Goal: Task Accomplishment & Management: Use online tool/utility

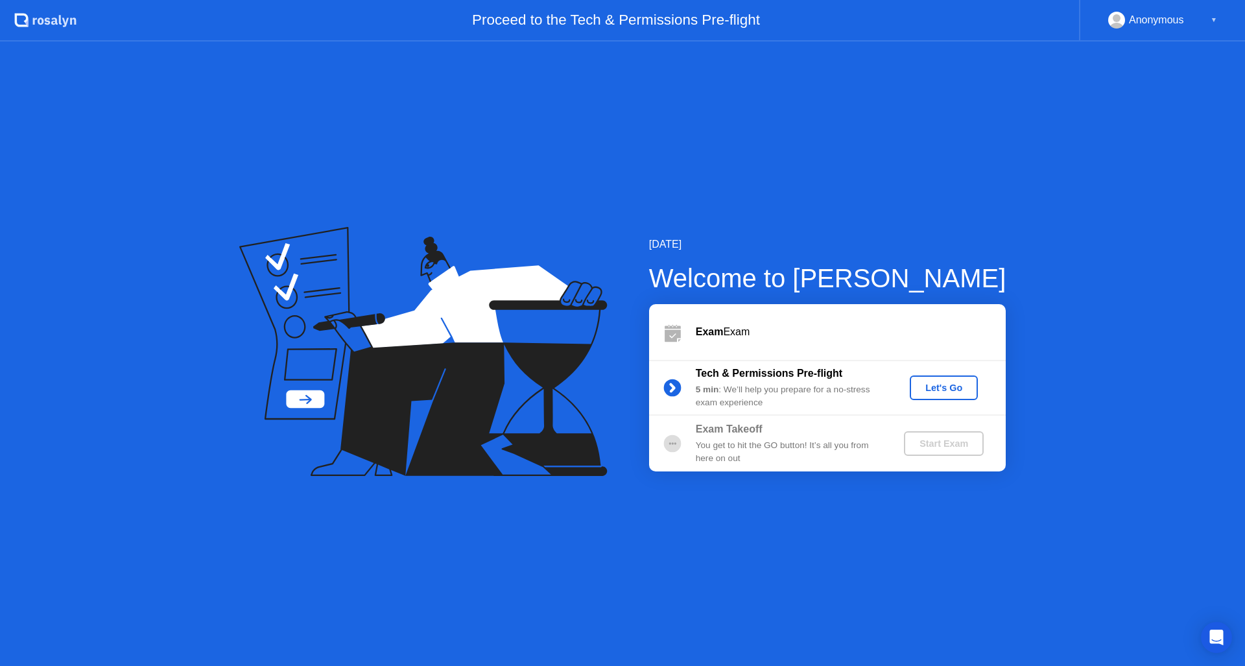
click at [957, 393] on div "Let's Go" at bounding box center [944, 387] width 58 height 10
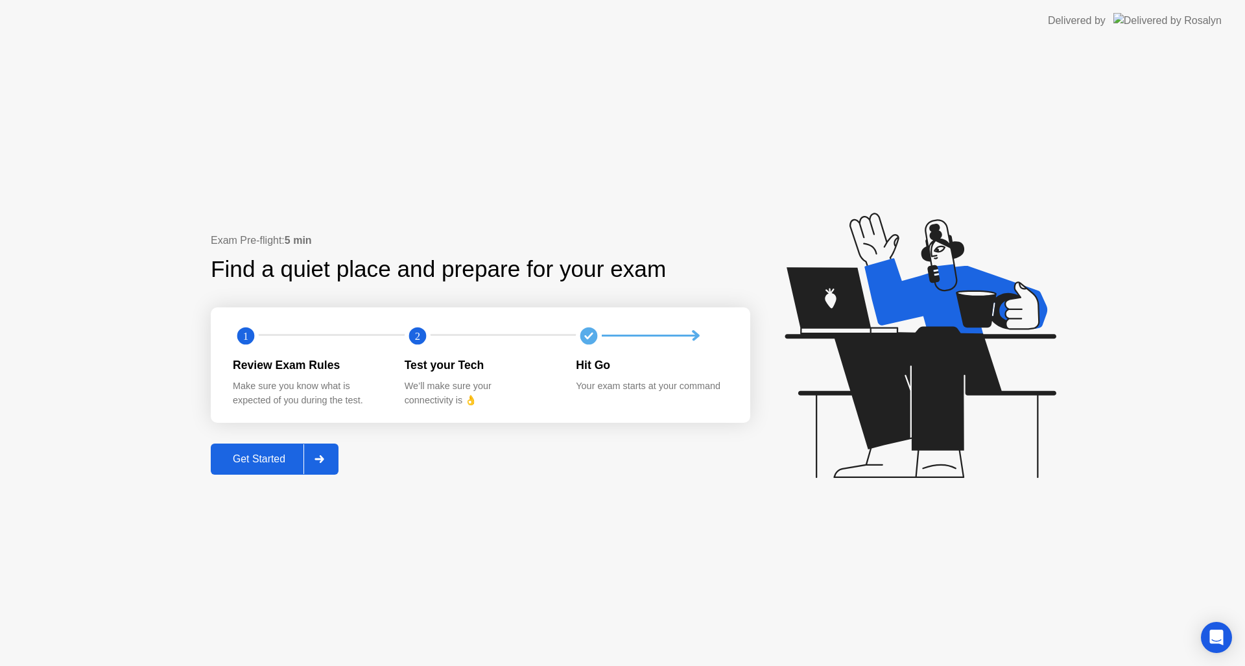
click at [253, 462] on div "Get Started" at bounding box center [259, 459] width 89 height 12
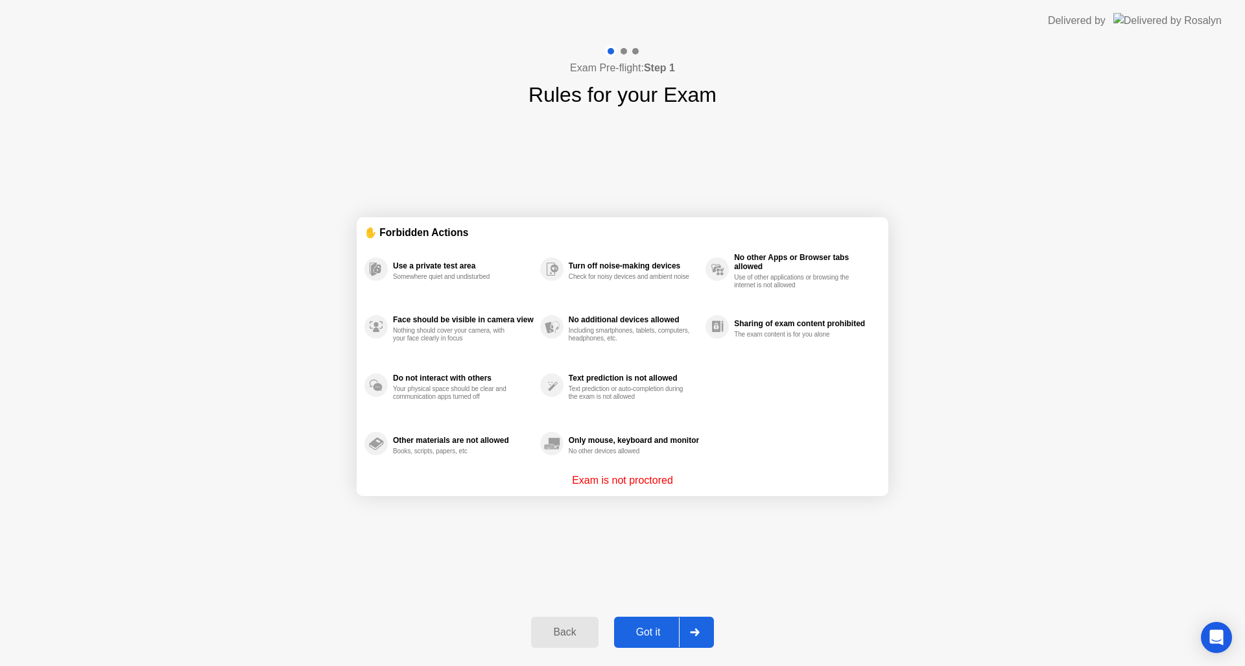
click at [649, 628] on div "Got it" at bounding box center [648, 632] width 61 height 12
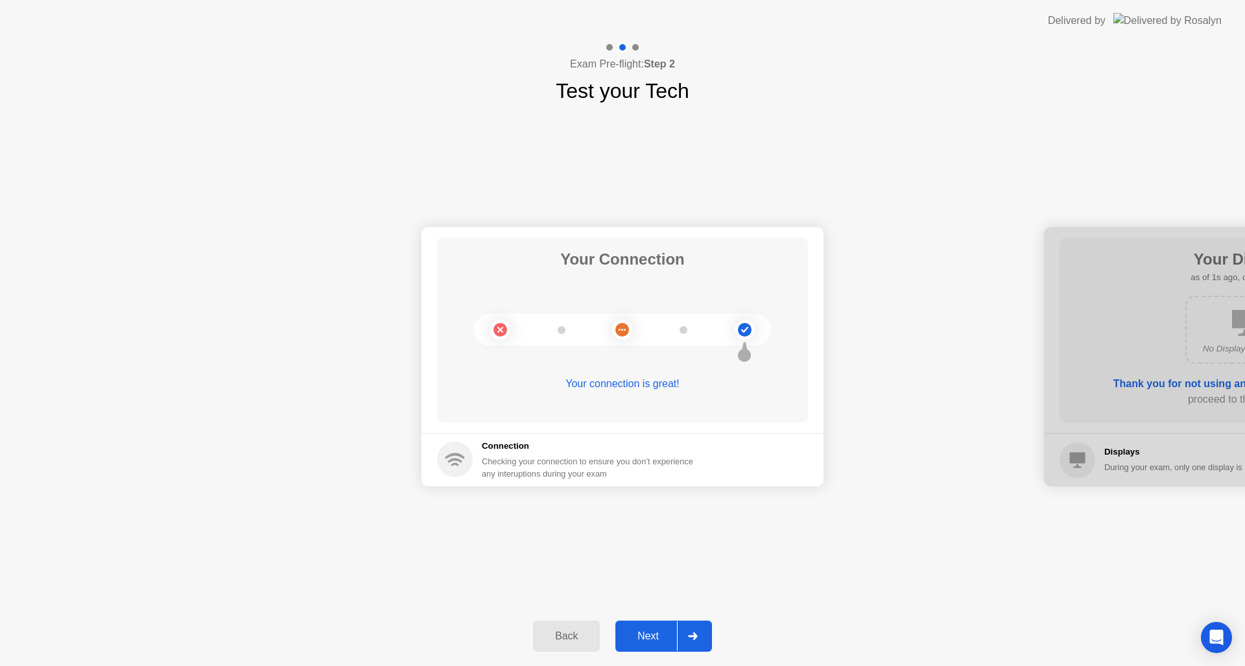
click at [652, 622] on button "Next" at bounding box center [663, 635] width 97 height 31
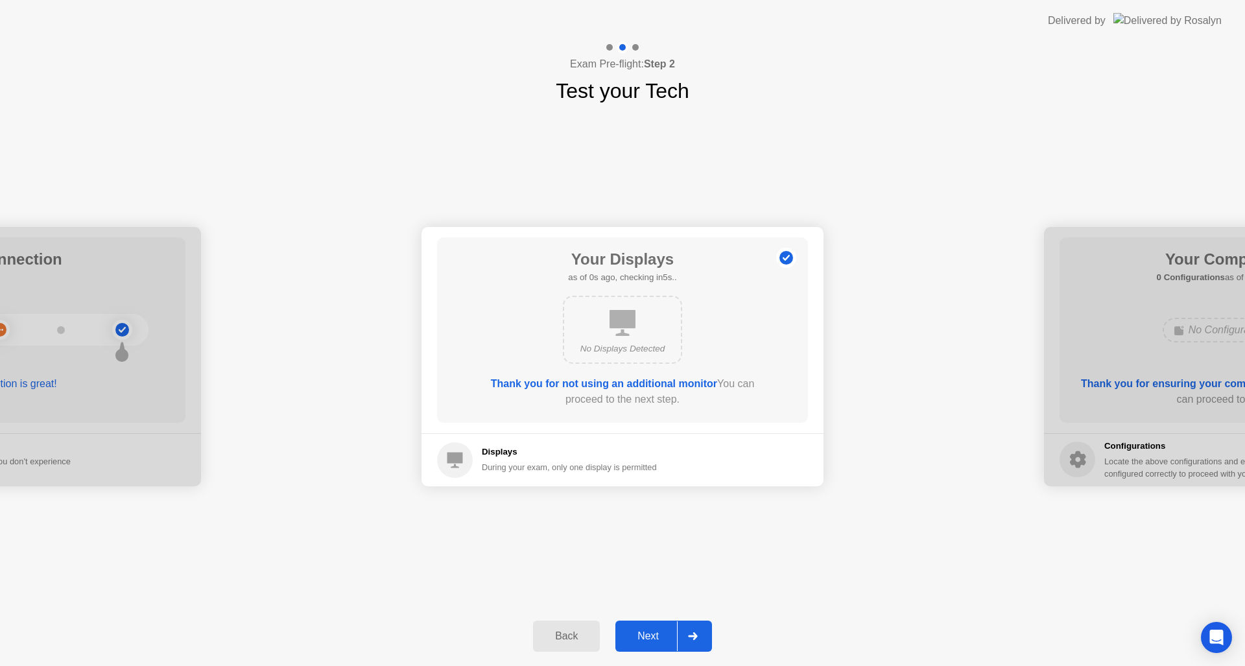
click at [652, 622] on button "Next" at bounding box center [663, 635] width 97 height 31
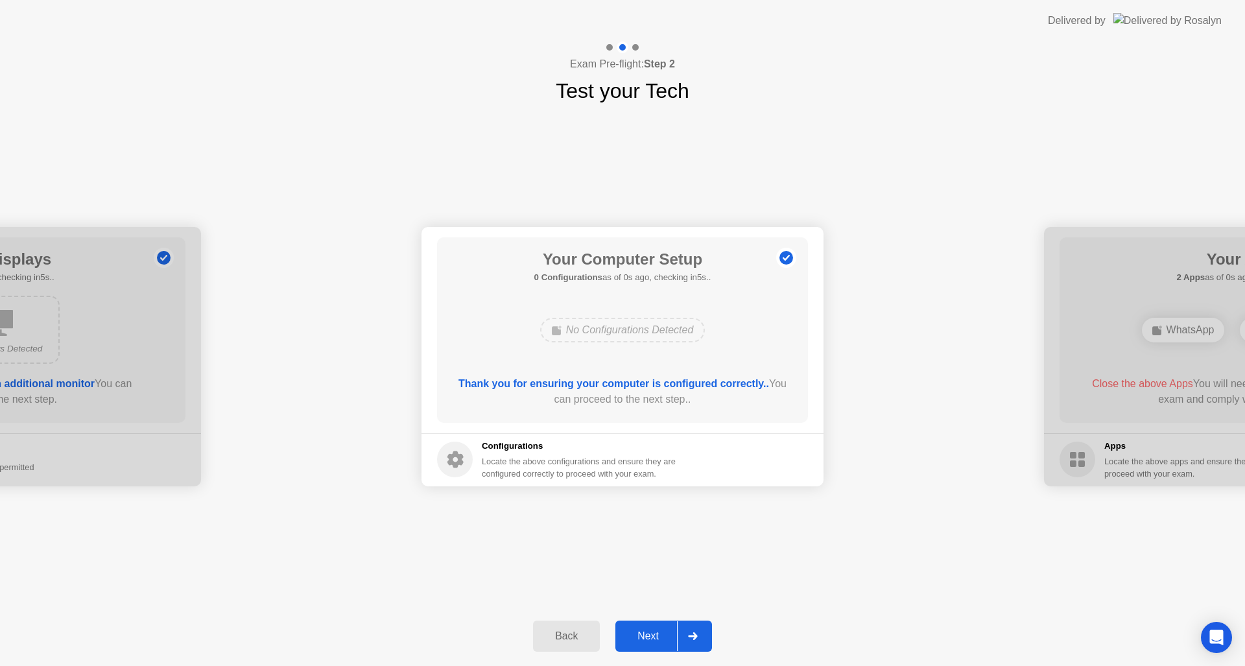
click at [652, 622] on button "Next" at bounding box center [663, 635] width 97 height 31
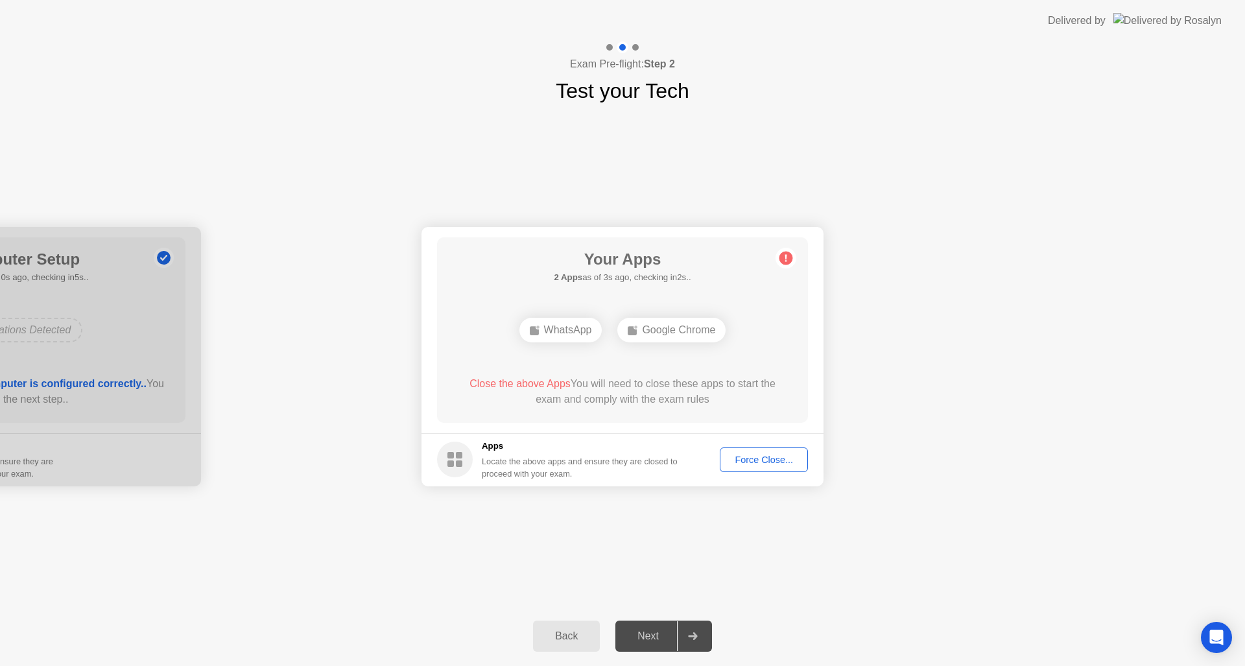
click at [785, 448] on button "Force Close..." at bounding box center [764, 459] width 88 height 25
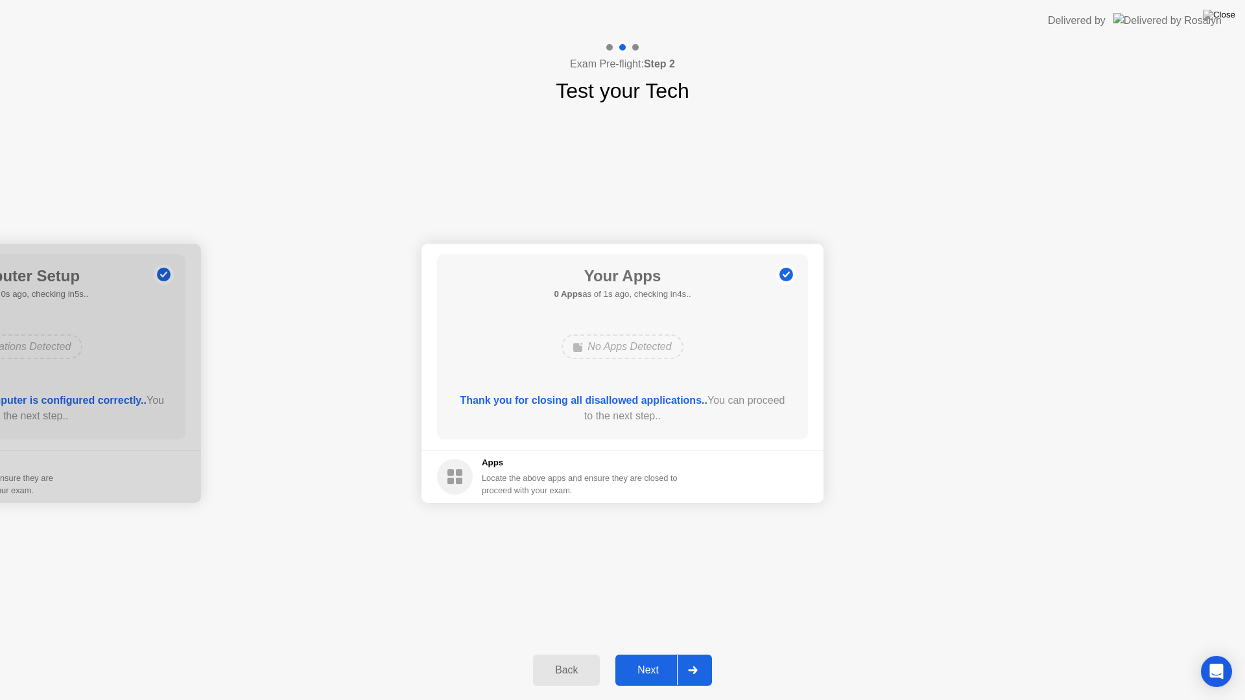
click at [647, 659] on button "Next" at bounding box center [663, 670] width 97 height 31
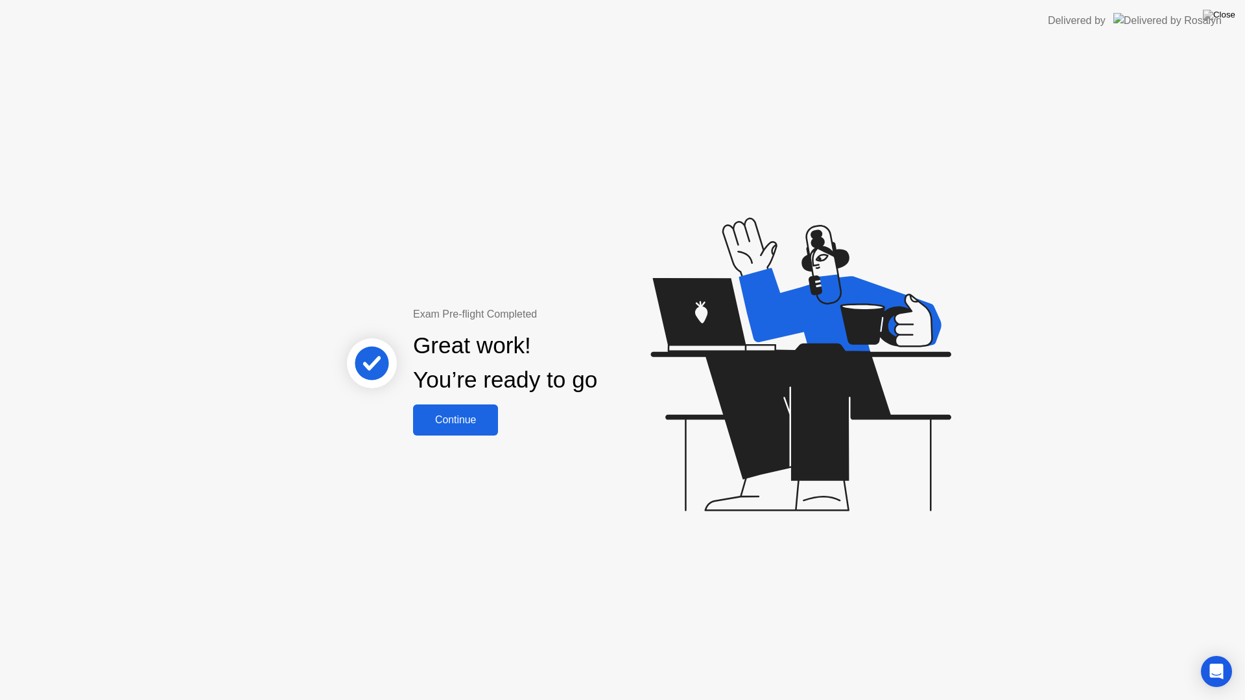
click at [480, 414] on div "Continue" at bounding box center [455, 420] width 77 height 12
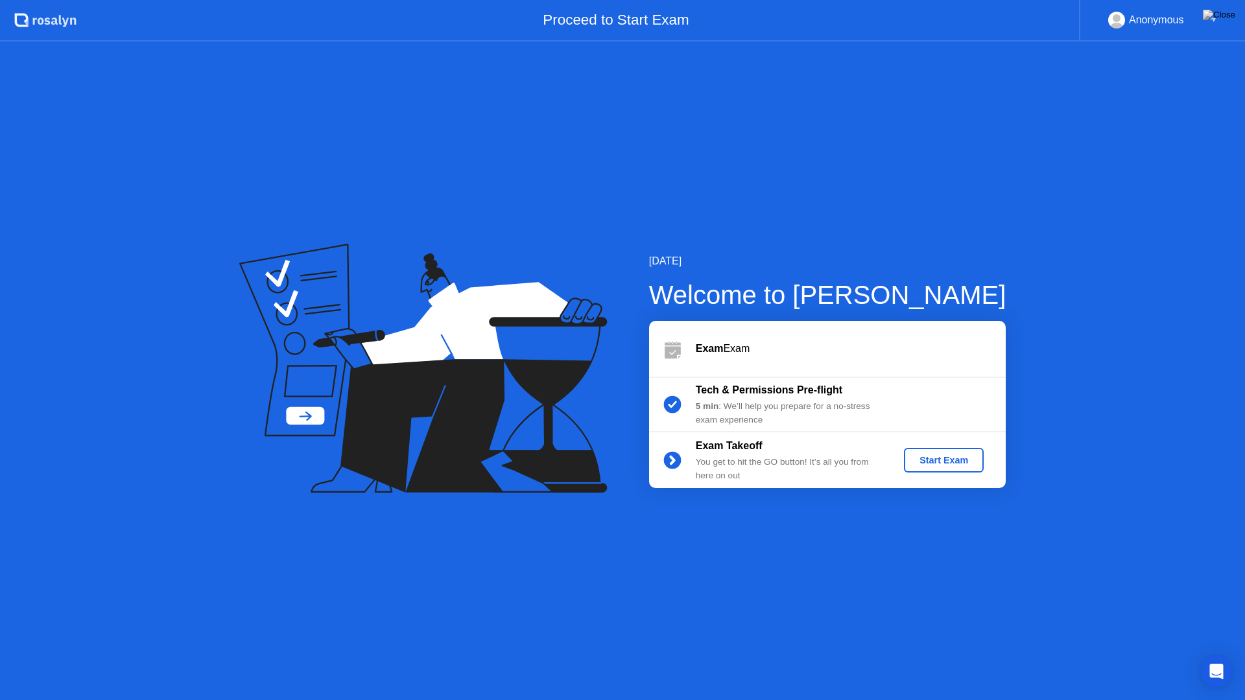
click at [959, 451] on button "Start Exam" at bounding box center [944, 460] width 80 height 25
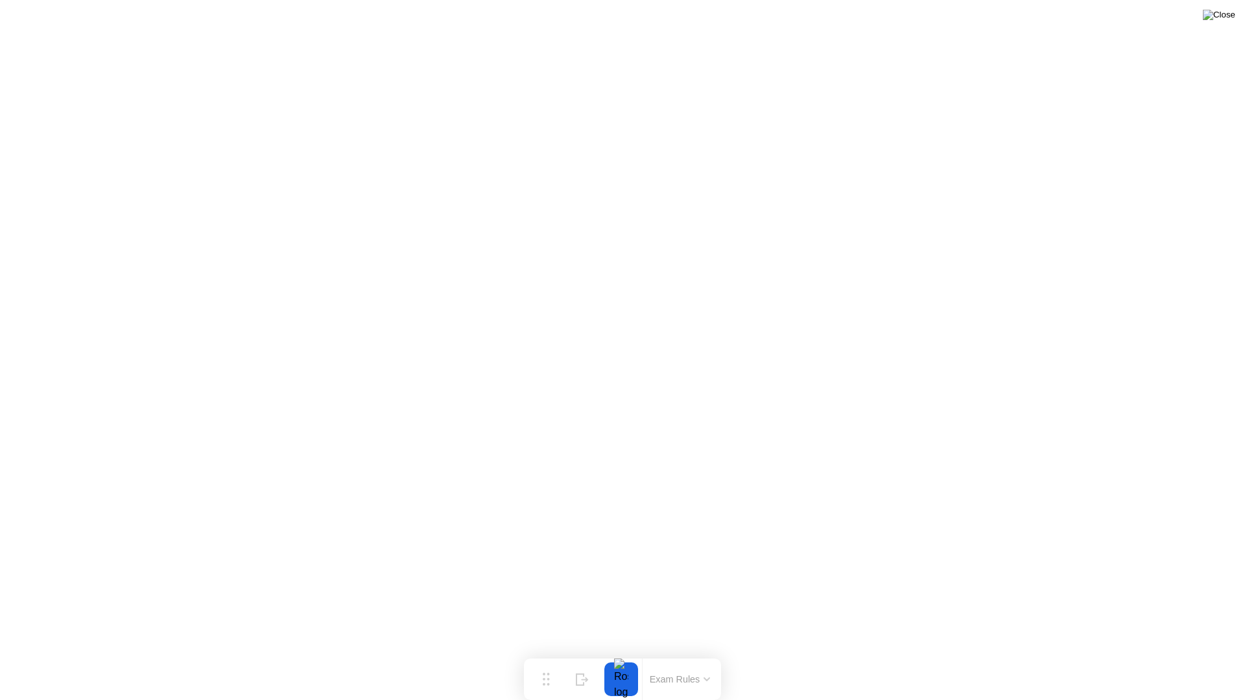
click at [1221, 20] on img at bounding box center [1219, 15] width 32 height 10
click at [1162, 664] on div "End Proctoring Session" at bounding box center [1138, 663] width 158 height 13
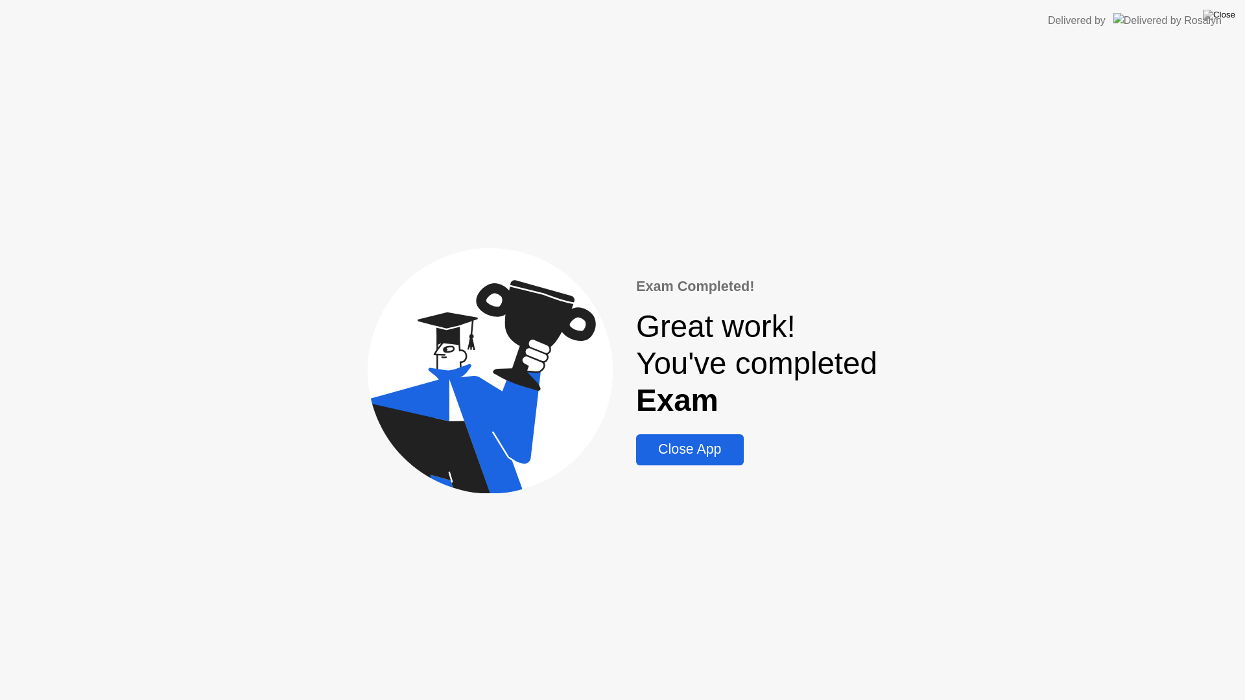
click at [696, 456] on div "Close App" at bounding box center [689, 449] width 99 height 16
